Goal: Task Accomplishment & Management: Use online tool/utility

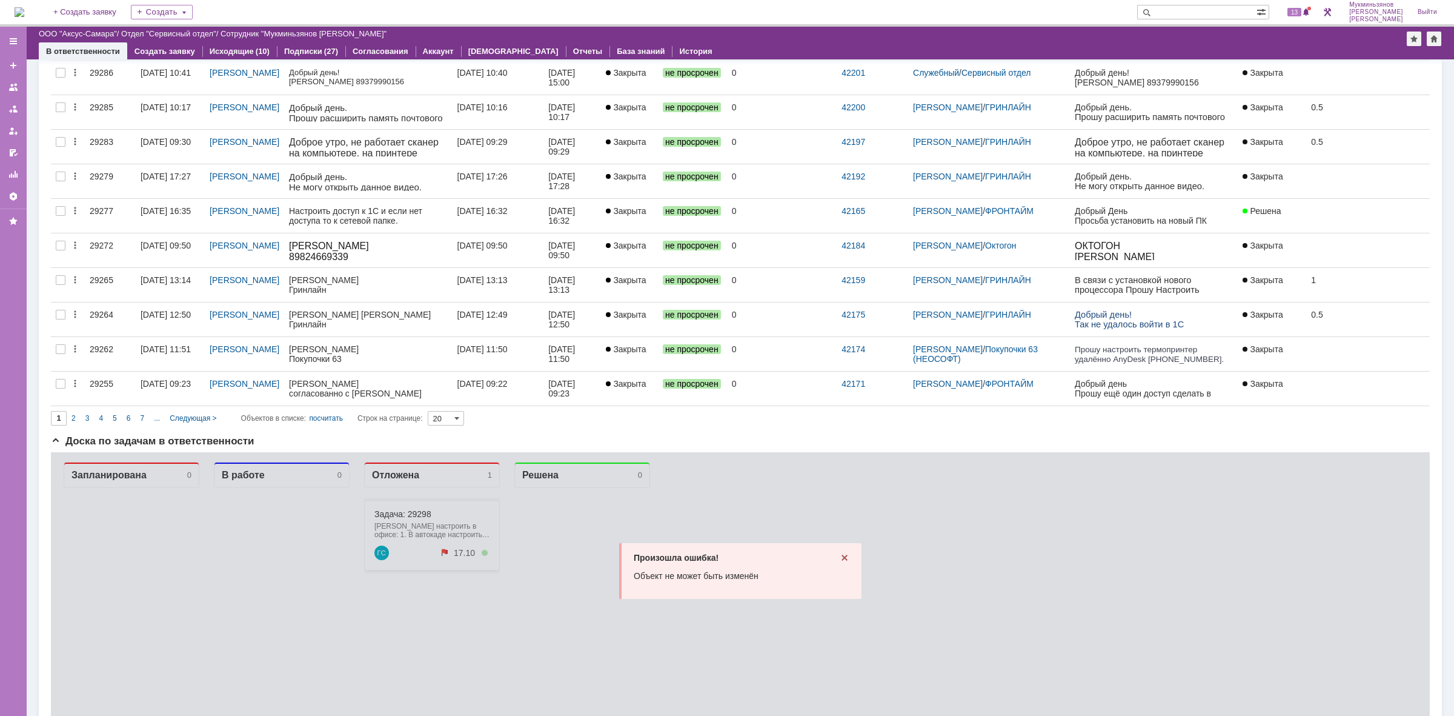
scroll to position [152, 0]
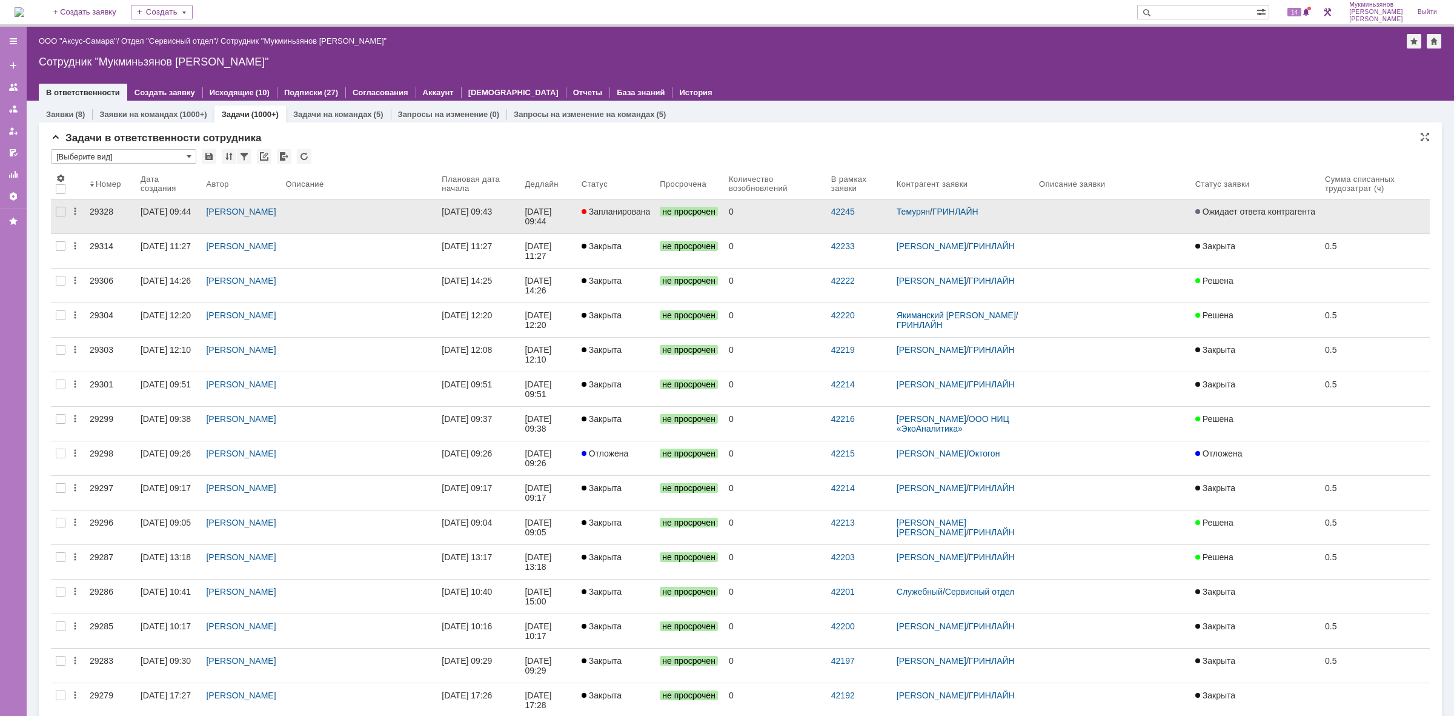
click at [434, 203] on link at bounding box center [359, 216] width 156 height 34
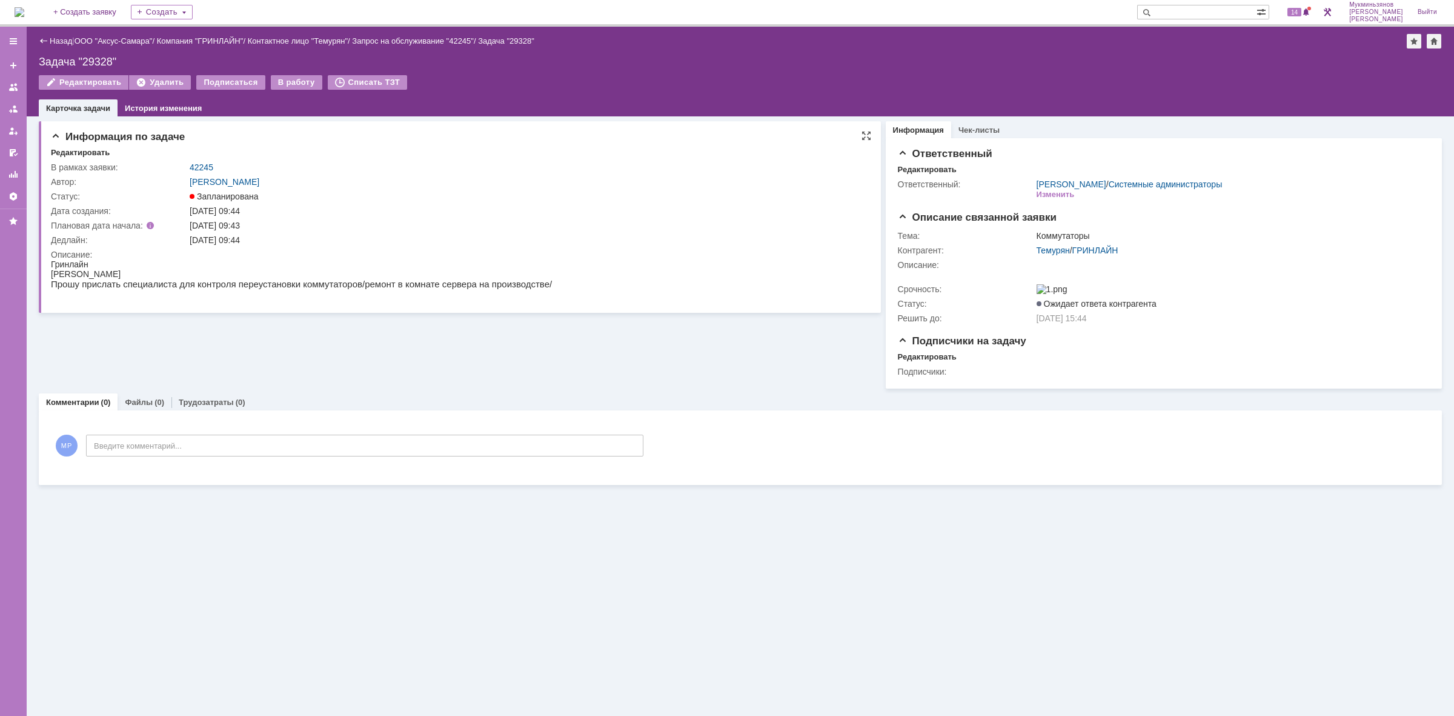
drag, startPoint x: 299, startPoint y: 81, endPoint x: 350, endPoint y: 148, distance: 84.8
click at [299, 80] on div "В работу" at bounding box center [296, 82] width 51 height 15
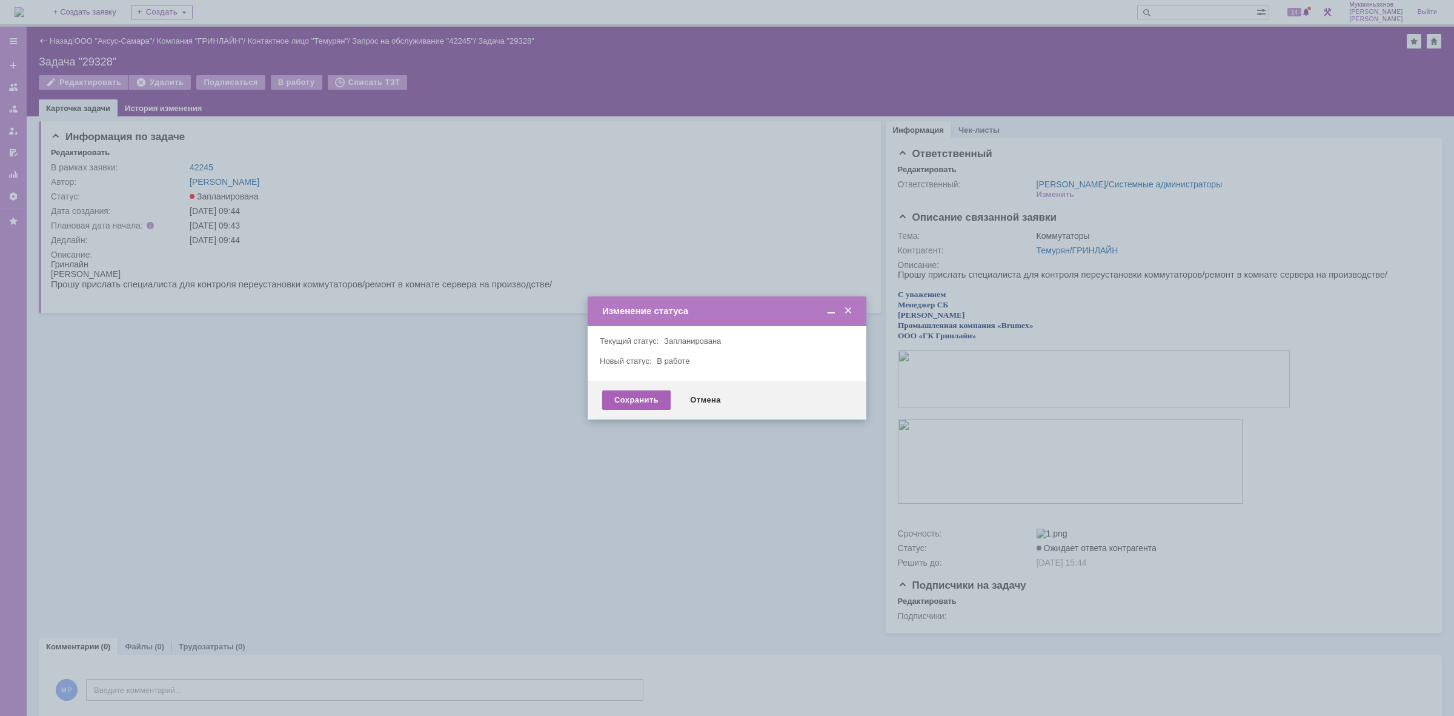
click at [617, 392] on div "Сохранить" at bounding box center [636, 399] width 68 height 19
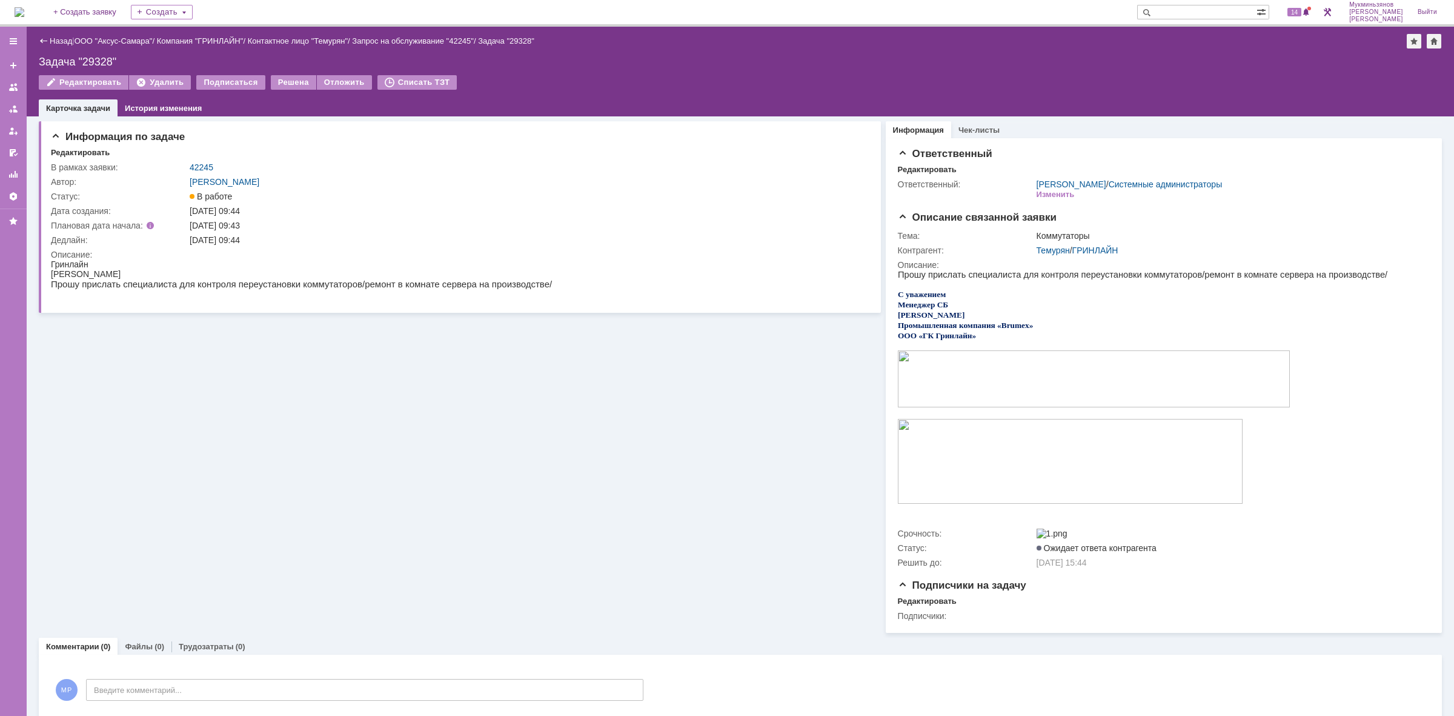
click at [24, 12] on img at bounding box center [20, 12] width 10 height 10
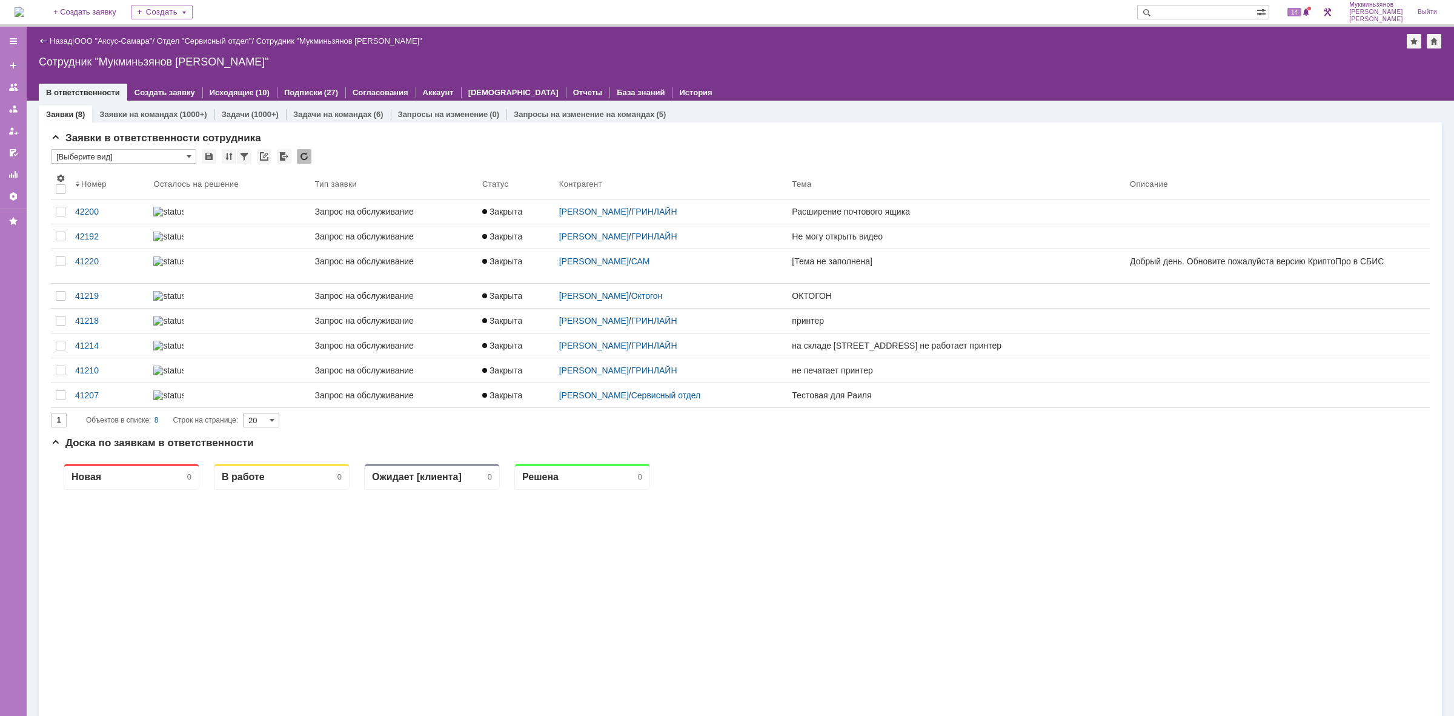
click at [238, 104] on div "Заявки (8) Заявки на командах (1000+) Задачи (1000+) Задачи на командах (6) Зап…" at bounding box center [740, 525] width 1403 height 849
click at [238, 110] on link "Задачи" at bounding box center [236, 114] width 28 height 9
